Goal: Task Accomplishment & Management: Manage account settings

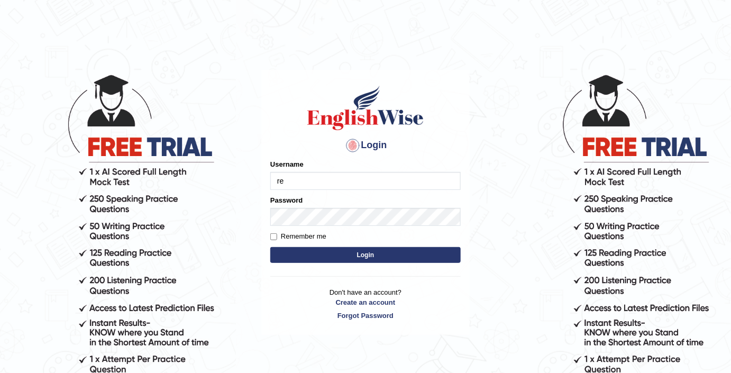
type input "rekharani"
click at [355, 260] on button "Login" at bounding box center [365, 255] width 190 height 16
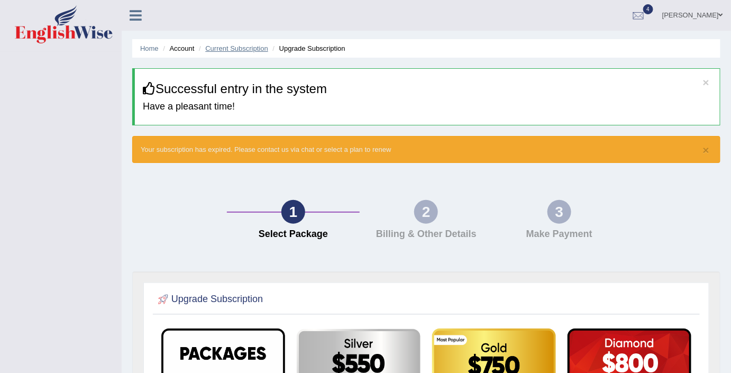
click at [256, 48] on link "Current Subscription" at bounding box center [236, 48] width 63 height 8
